Goal: Navigation & Orientation: Find specific page/section

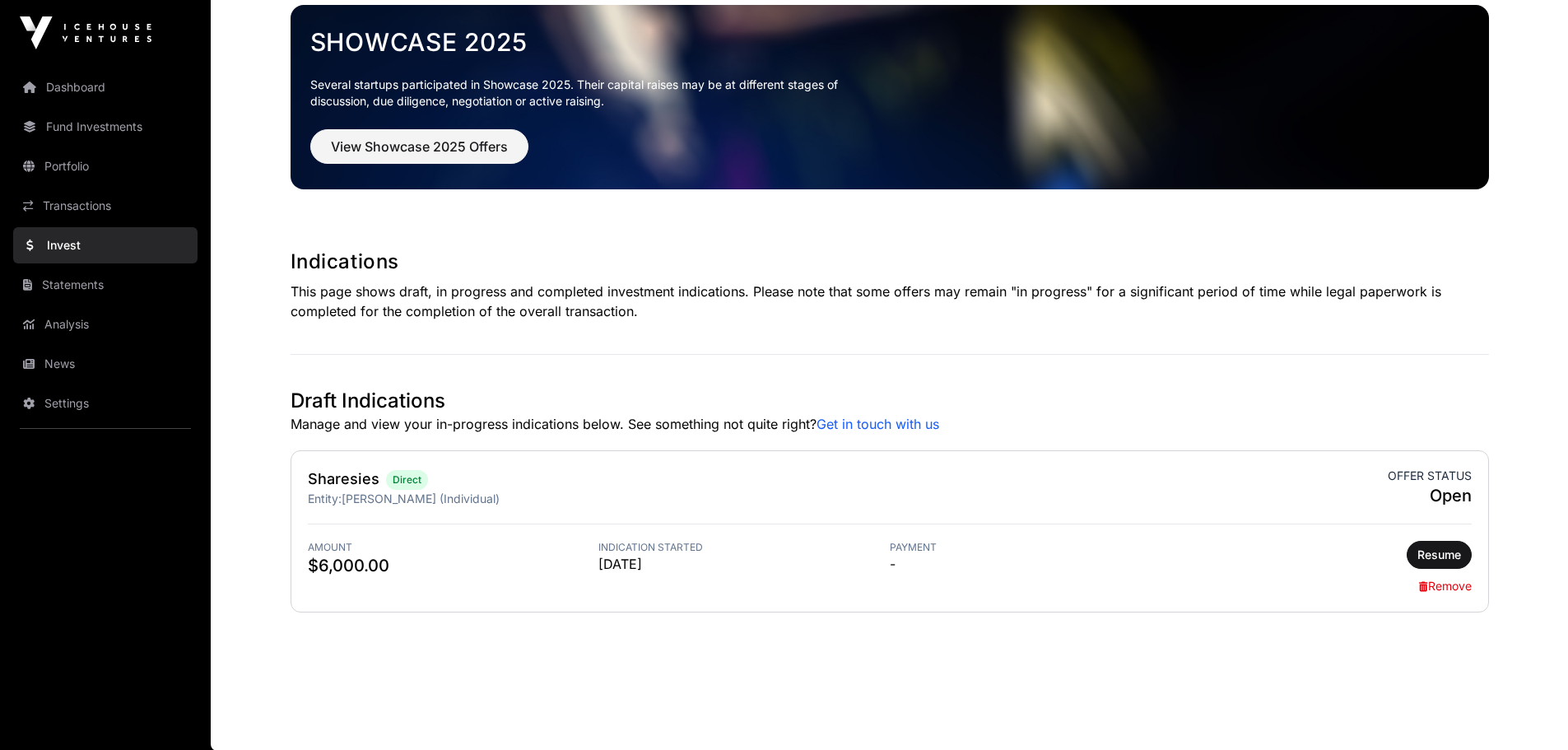
scroll to position [89, 0]
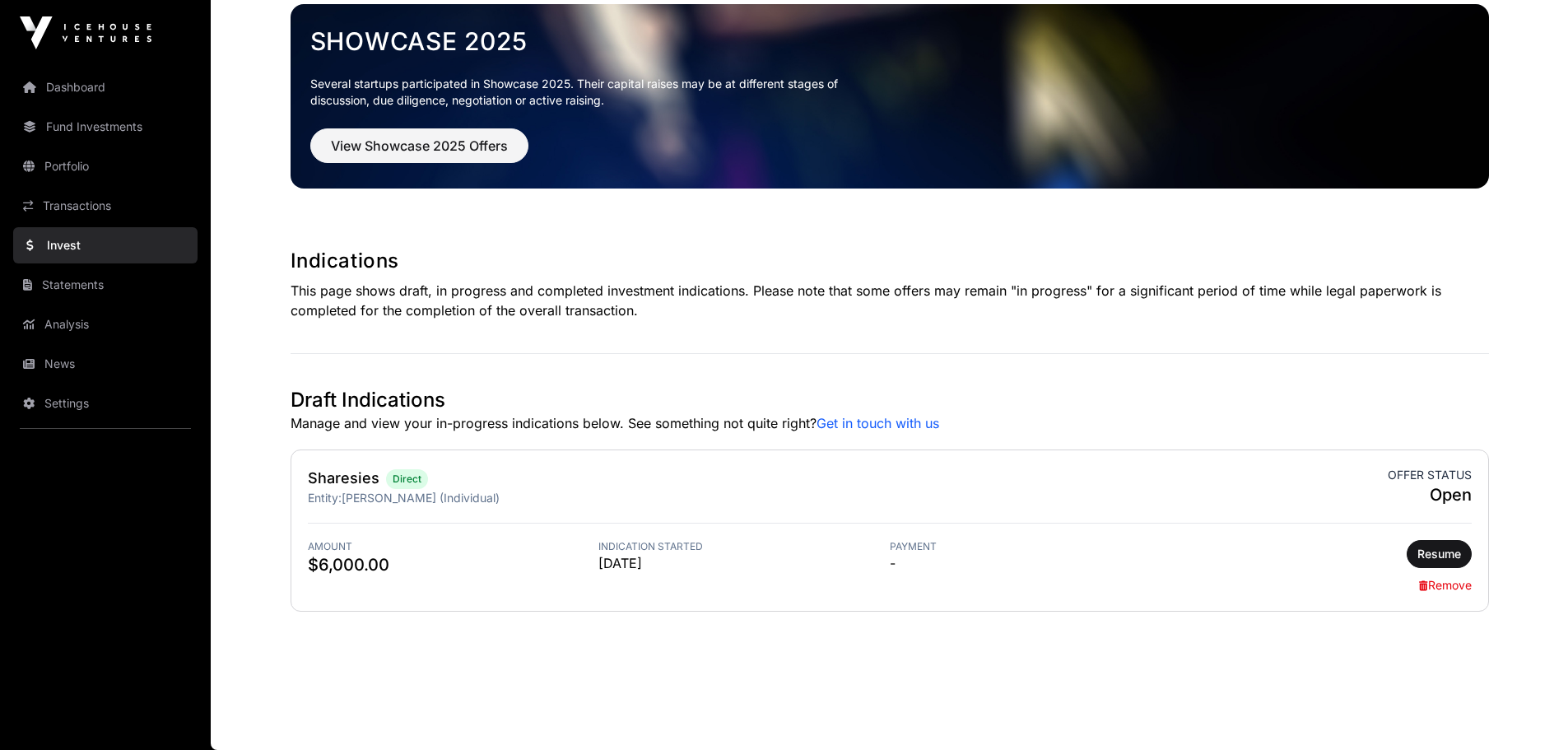
click at [111, 244] on link "Invest" at bounding box center [106, 245] width 184 height 36
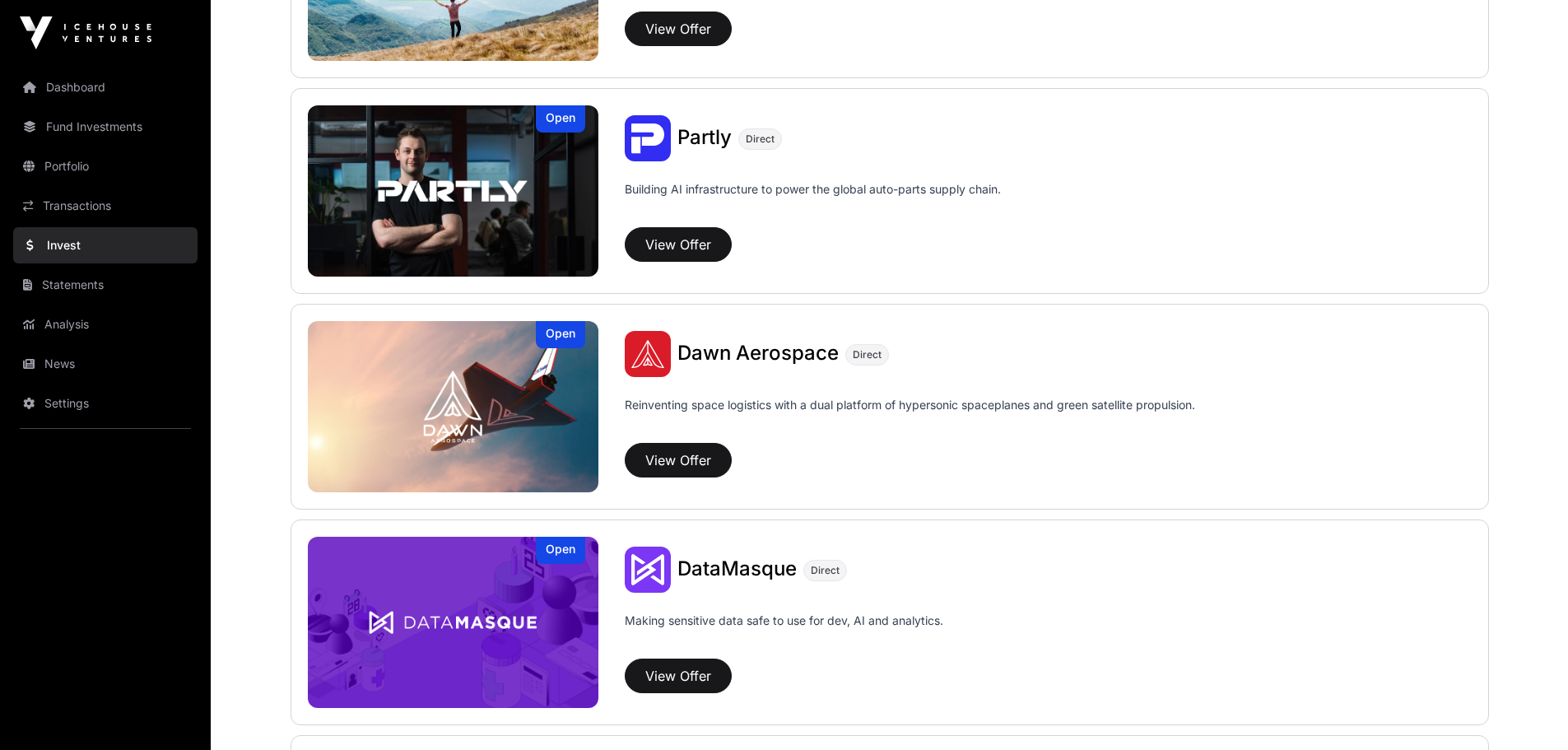
scroll to position [1963, 0]
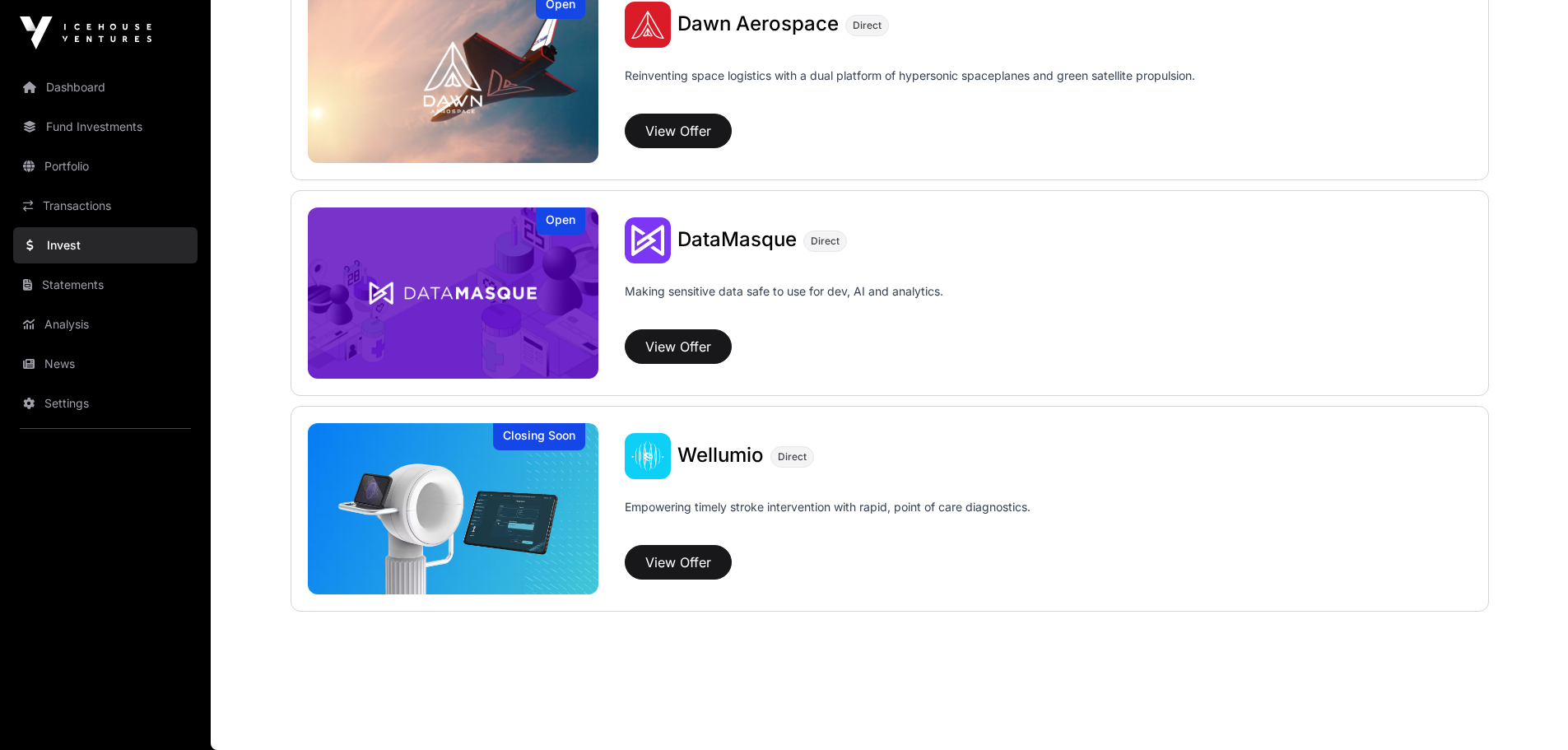
click at [69, 324] on link "Analysis" at bounding box center [106, 324] width 184 height 36
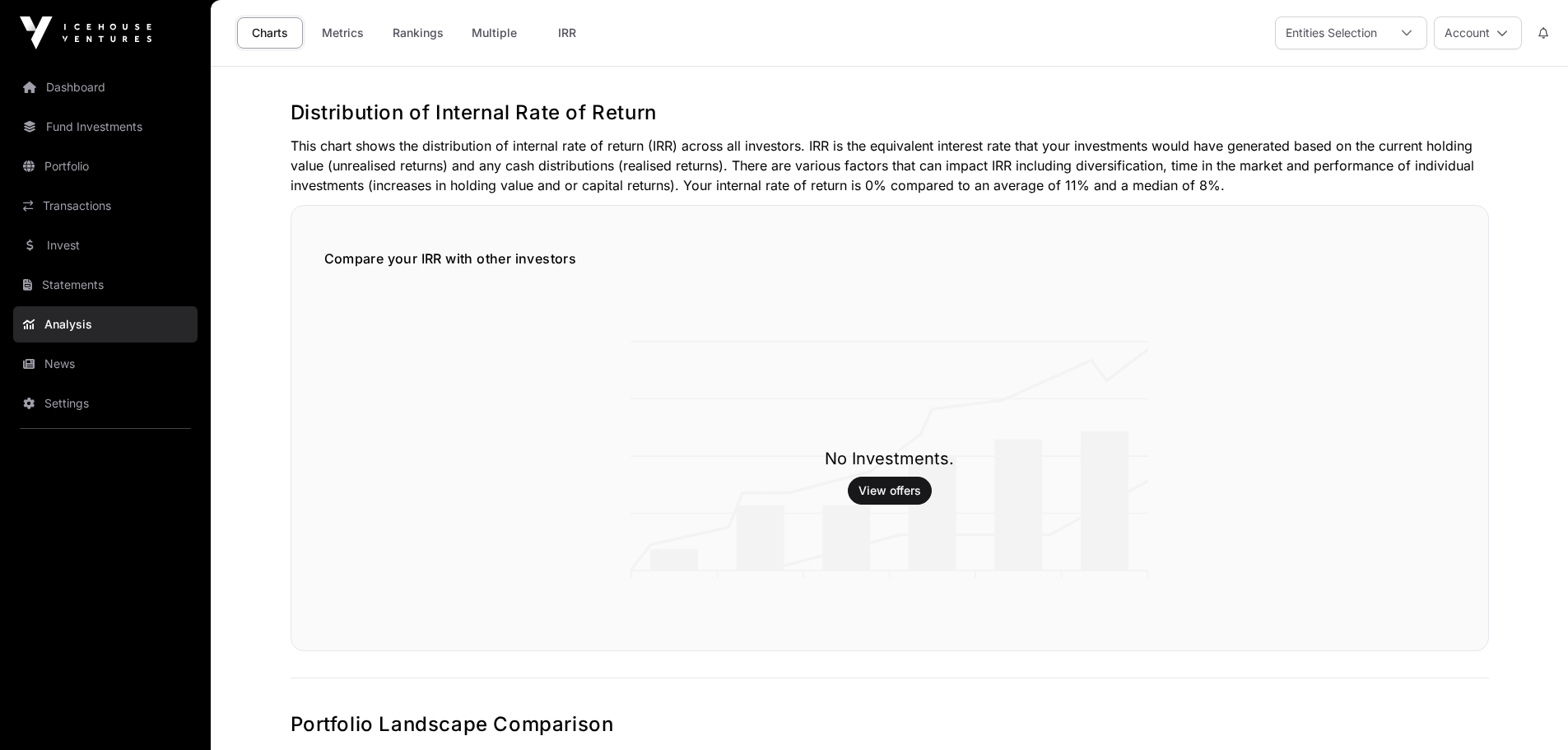
click at [79, 246] on link "Invest" at bounding box center [106, 245] width 184 height 36
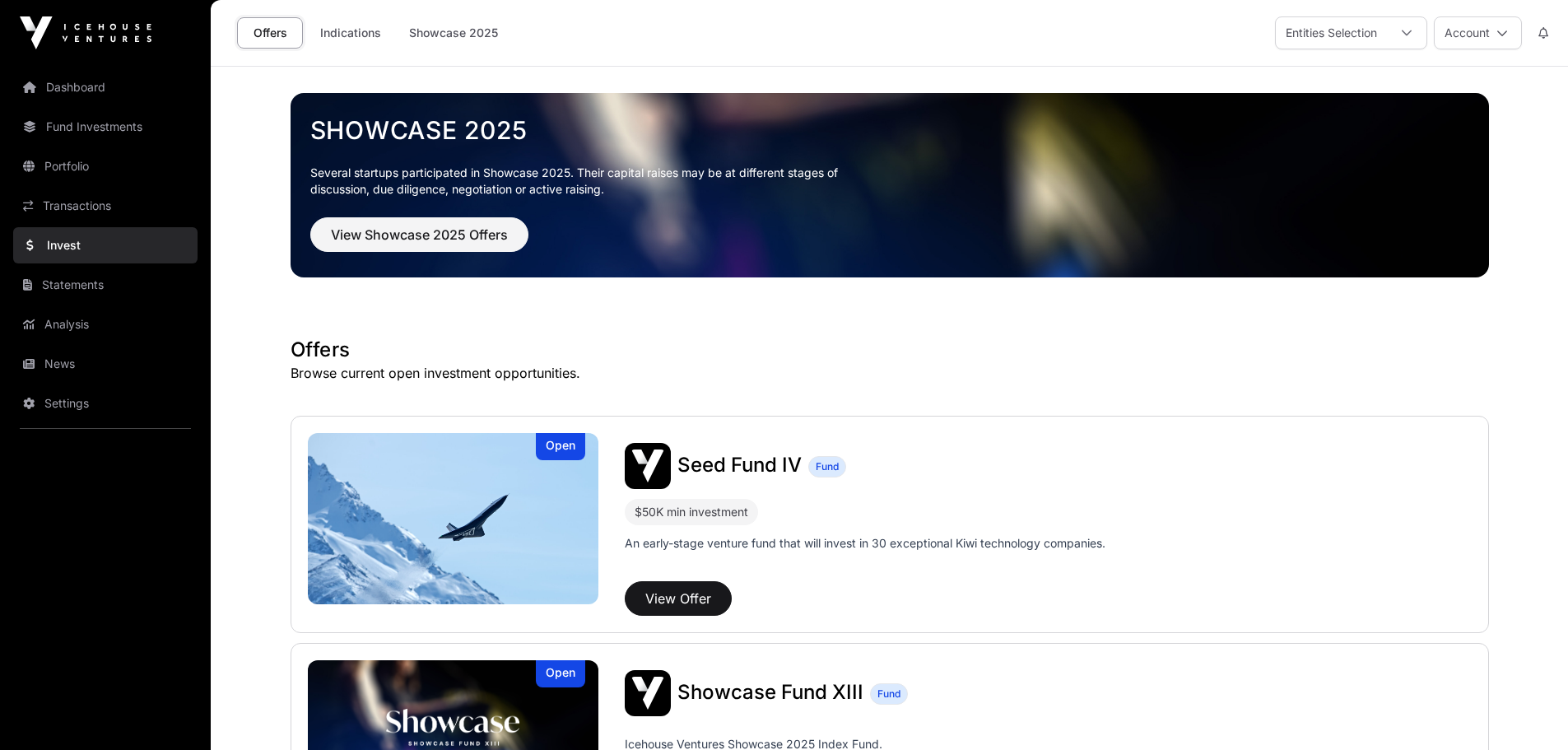
click at [374, 30] on link "Indications" at bounding box center [350, 32] width 82 height 31
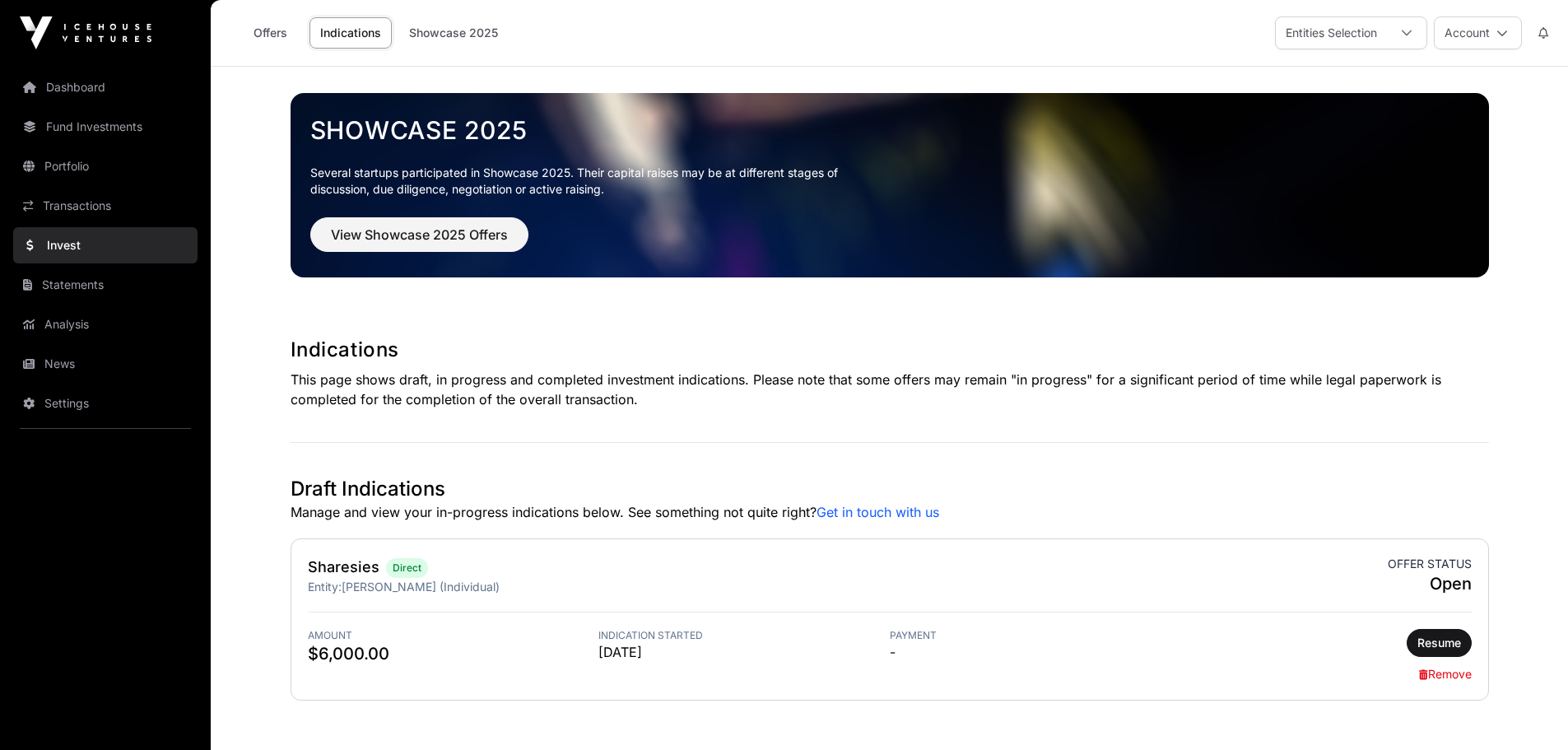
click at [1429, 670] on link "Remove" at bounding box center [1445, 674] width 52 height 14
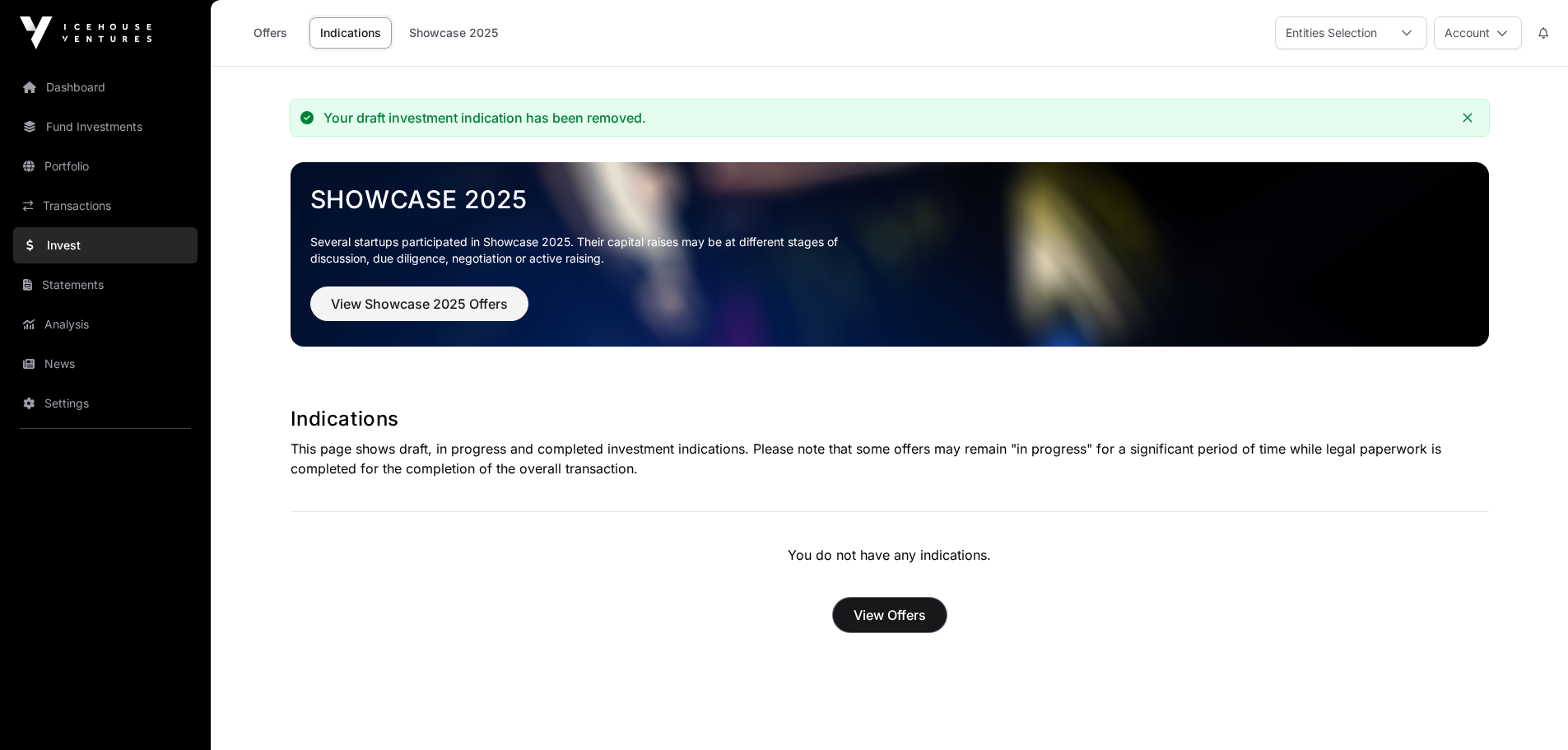
click at [856, 620] on span "View Offers" at bounding box center [890, 615] width 73 height 19
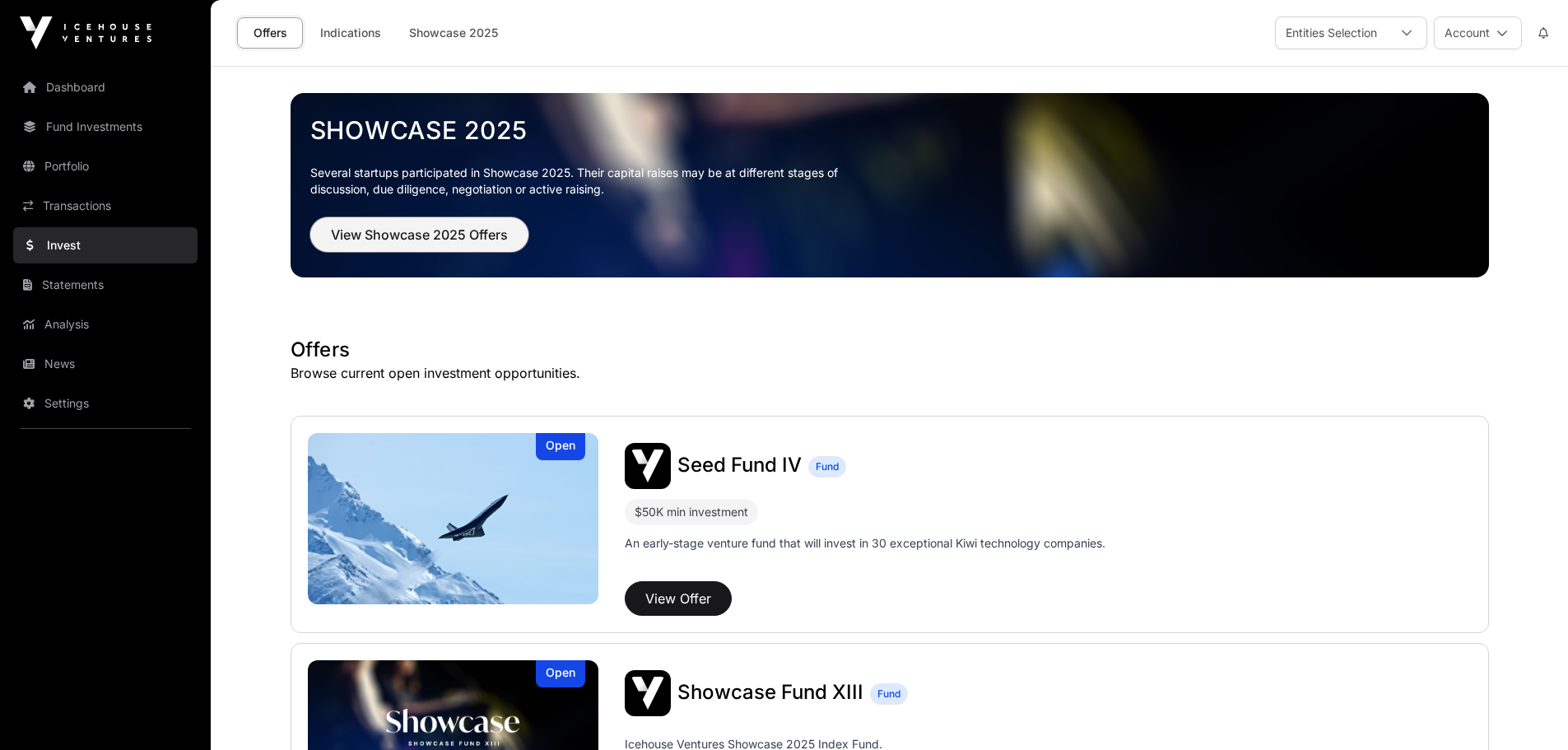
click at [480, 232] on span "View Showcase 2025 Offers" at bounding box center [418, 234] width 177 height 19
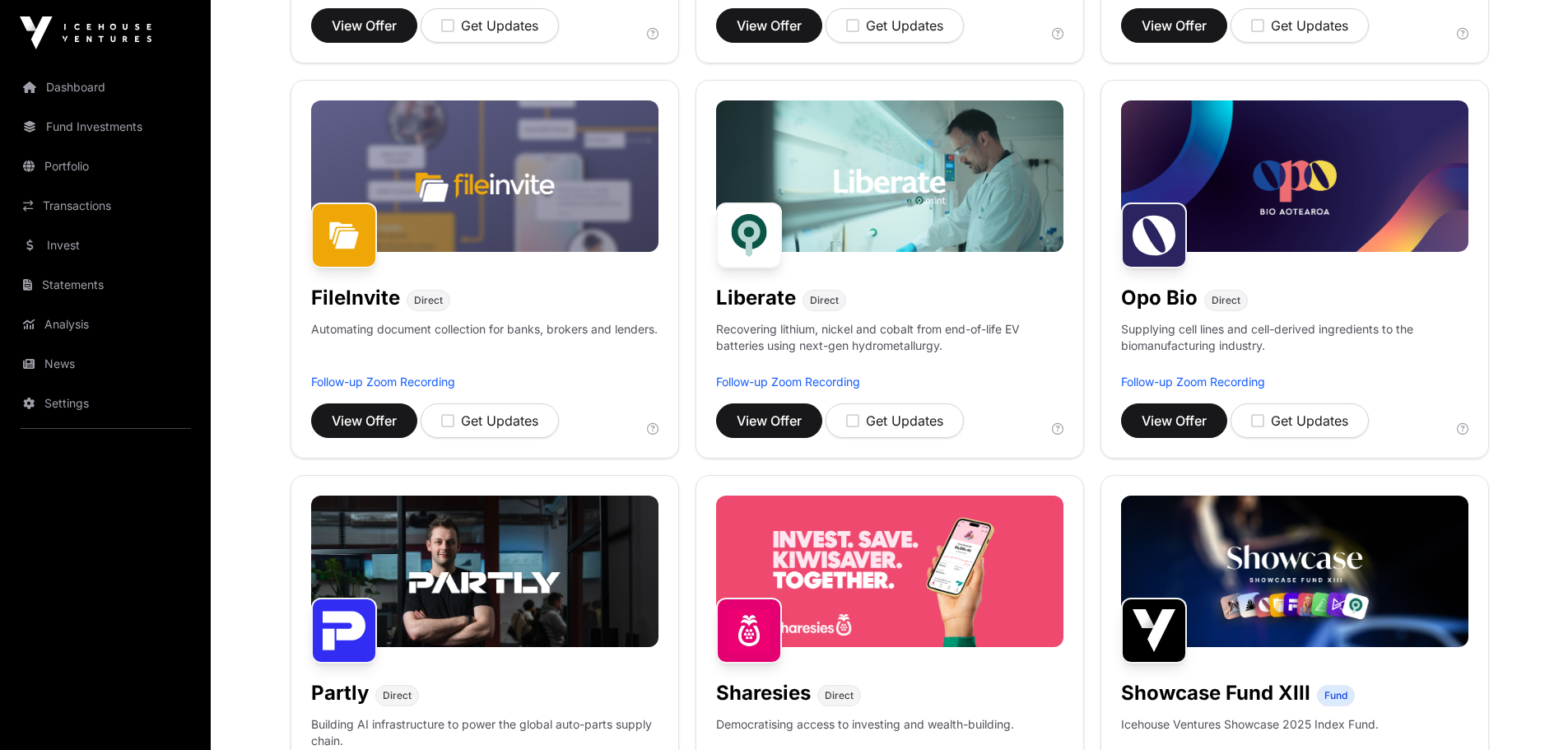
scroll to position [1070, 0]
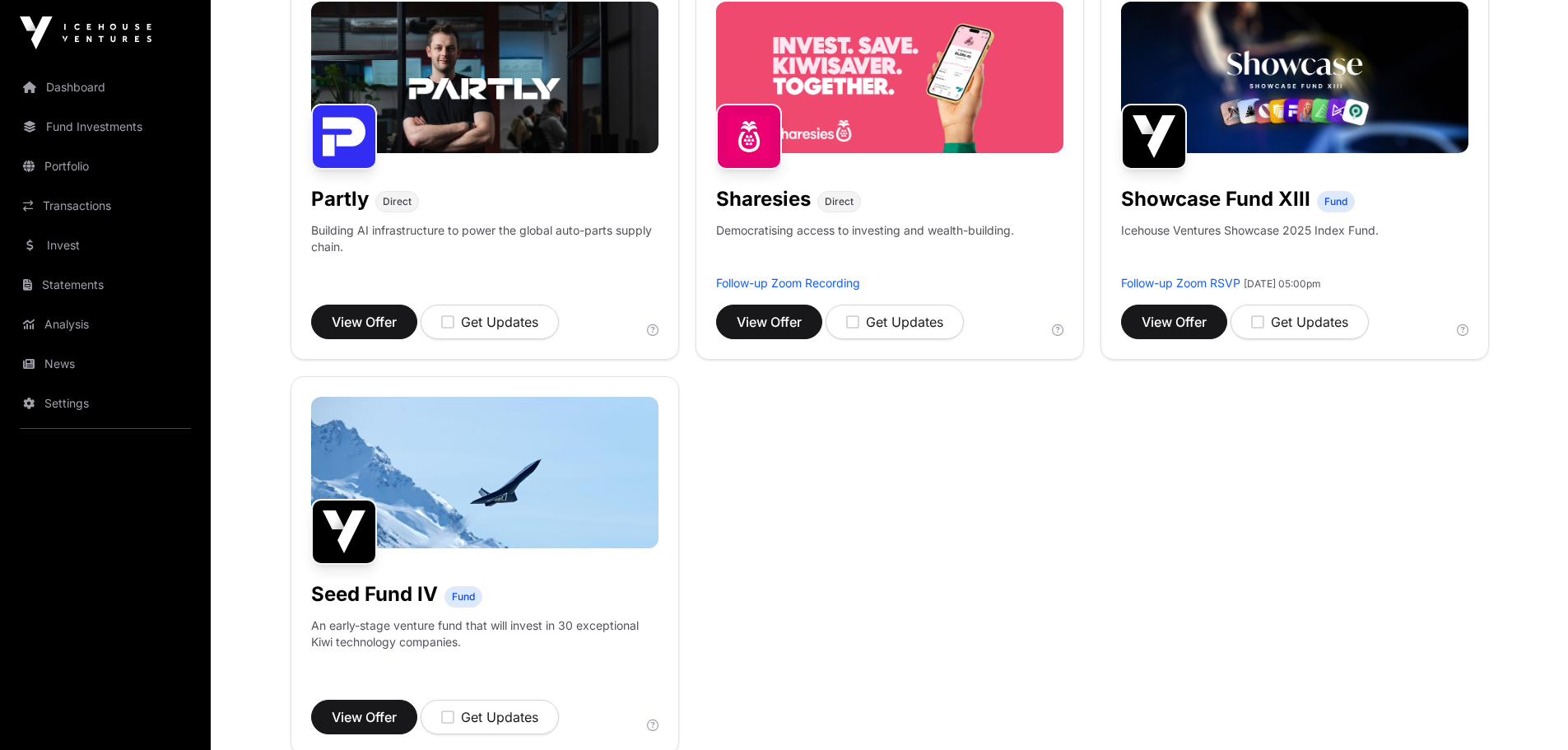
click at [918, 69] on img at bounding box center [889, 77] width 347 height 151
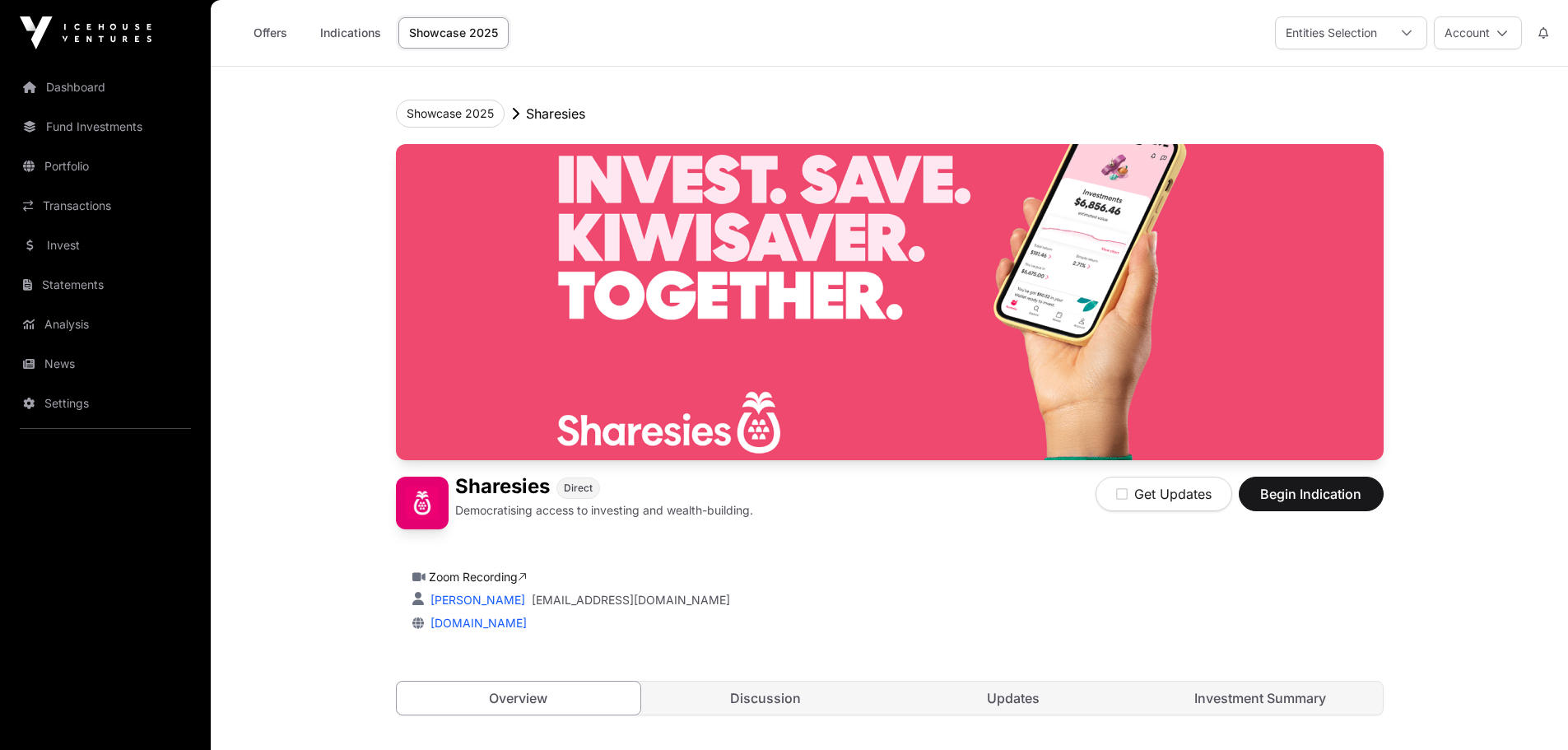
click at [1481, 38] on button "Account" at bounding box center [1478, 32] width 88 height 33
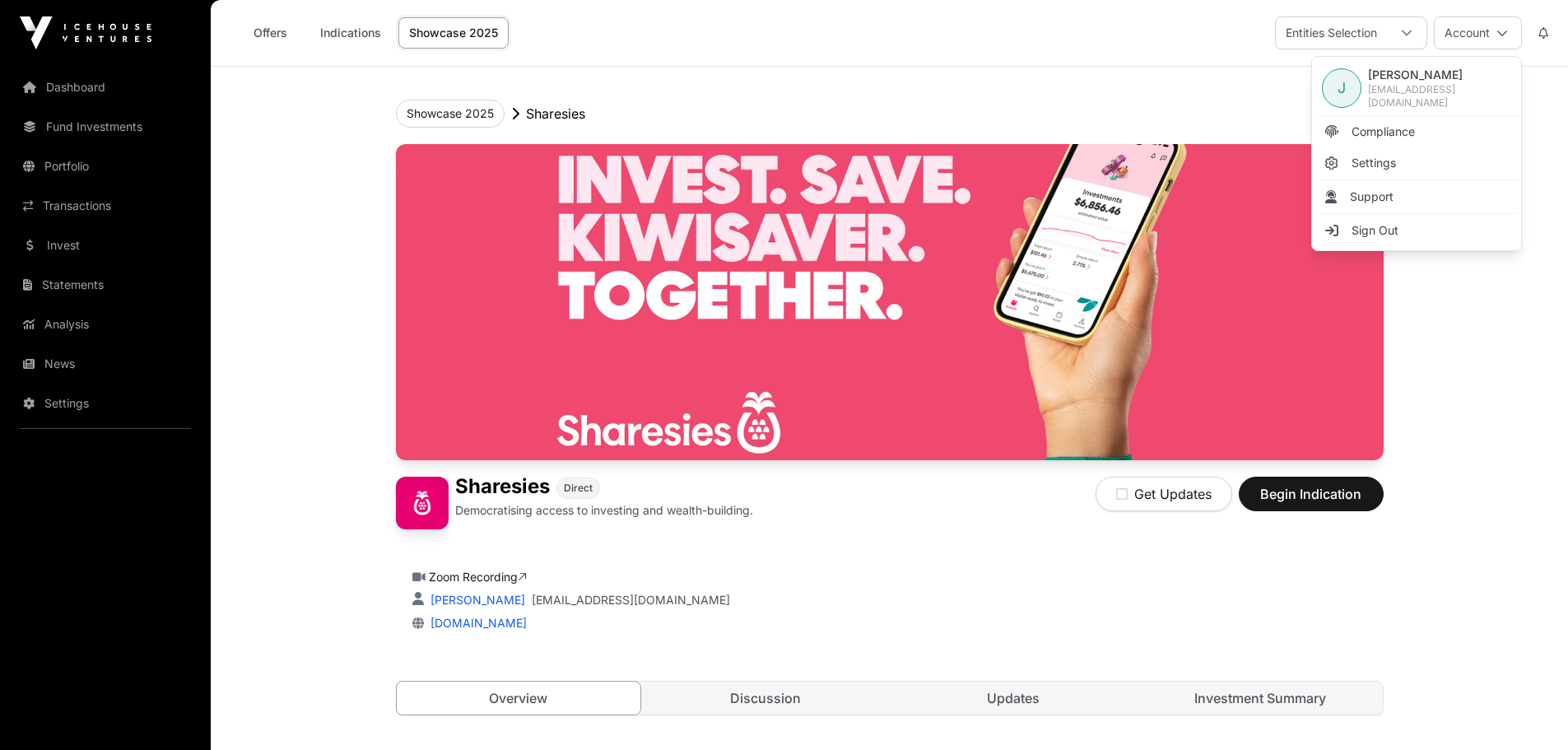
click at [1394, 227] on span "Sign Out" at bounding box center [1374, 230] width 46 height 16
